Goal: Information Seeking & Learning: Check status

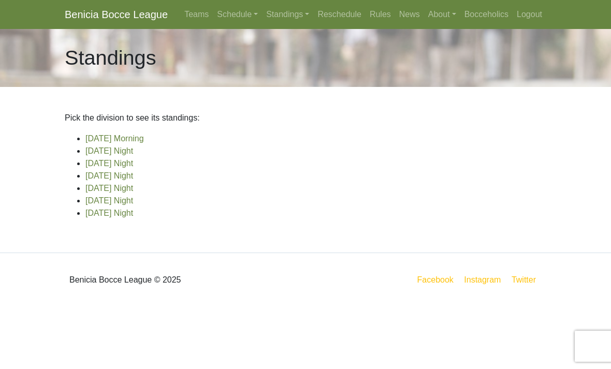
click at [133, 205] on link "[DATE] Night" at bounding box center [109, 200] width 48 height 9
click at [142, 137] on link "[DATE] Morning" at bounding box center [114, 138] width 59 height 9
click at [133, 153] on link "[DATE] Night" at bounding box center [109, 151] width 48 height 9
click at [133, 161] on link "[DATE] Night" at bounding box center [109, 163] width 48 height 9
click at [133, 189] on link "[DATE] Night" at bounding box center [109, 188] width 48 height 9
